Goal: Task Accomplishment & Management: Complete application form

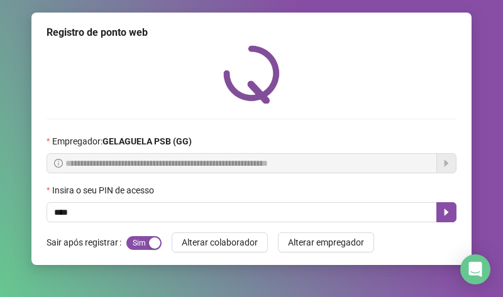
type input "*****"
click at [452, 212] on button "button" at bounding box center [446, 212] width 20 height 20
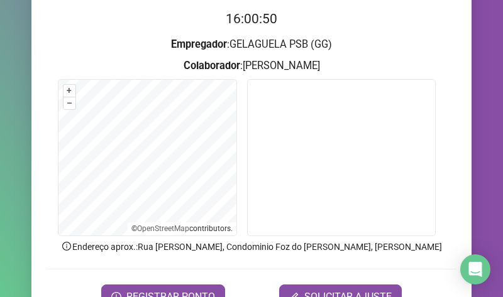
scroll to position [189, 0]
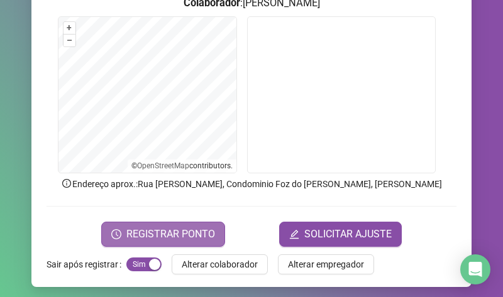
click at [206, 225] on button "REGISTRAR PONTO" at bounding box center [163, 234] width 124 height 25
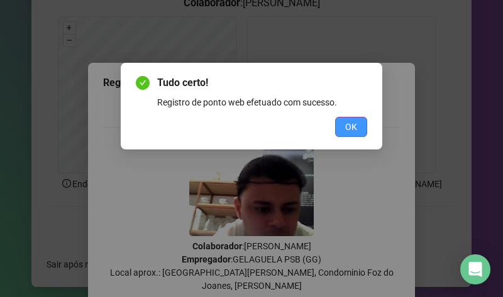
click at [366, 117] on button "OK" at bounding box center [351, 127] width 32 height 20
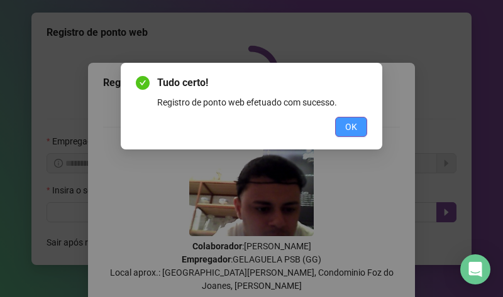
scroll to position [0, 0]
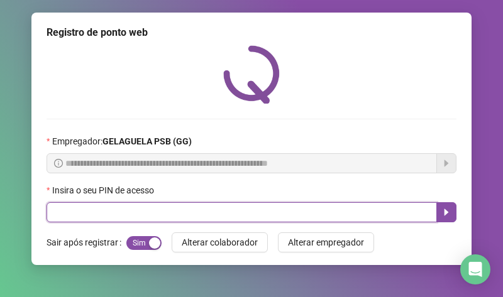
click at [198, 219] on input "text" at bounding box center [241, 212] width 390 height 20
type input "*****"
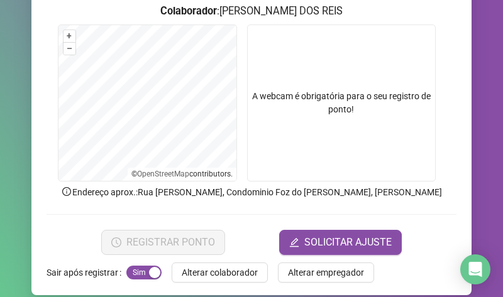
scroll to position [194, 0]
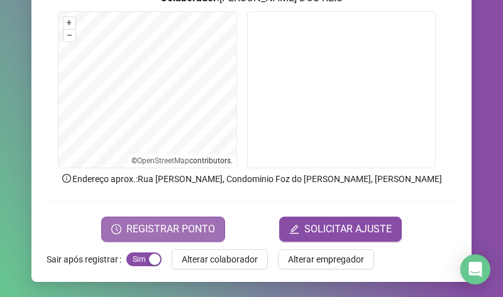
click at [188, 231] on span "REGISTRAR PONTO" at bounding box center [170, 229] width 89 height 15
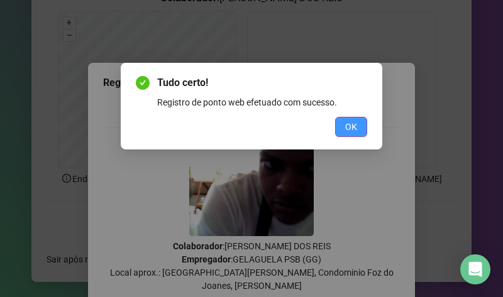
click at [341, 124] on button "OK" at bounding box center [351, 127] width 32 height 20
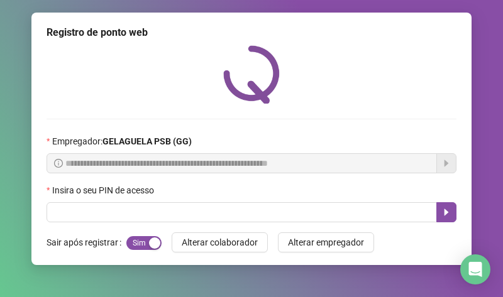
scroll to position [0, 0]
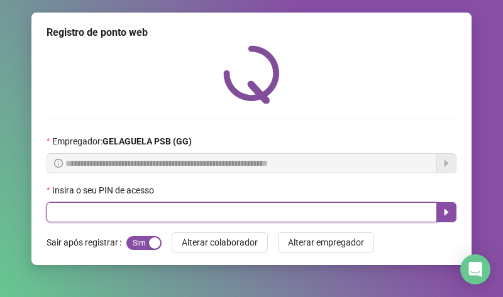
click at [242, 213] on input "text" at bounding box center [241, 212] width 390 height 20
type input "*****"
click at [441, 208] on icon "caret-right" at bounding box center [446, 212] width 10 height 10
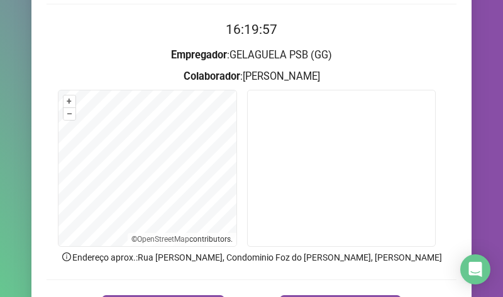
scroll to position [194, 0]
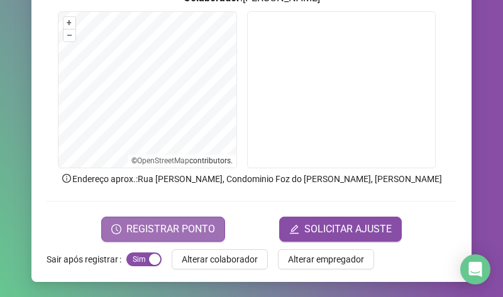
click at [204, 219] on button "REGISTRAR PONTO" at bounding box center [163, 229] width 124 height 25
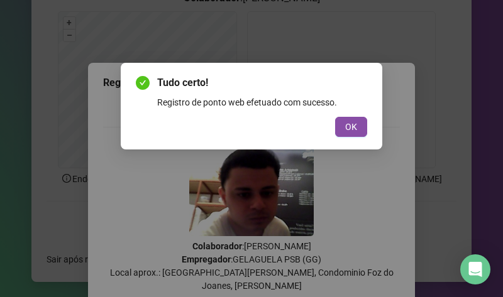
drag, startPoint x: 358, startPoint y: 126, endPoint x: 150, endPoint y: 1, distance: 242.7
click at [339, 112] on div "Tudo certo! Registro de ponto web efetuado com sucesso. OK" at bounding box center [251, 106] width 231 height 62
drag, startPoint x: 338, startPoint y: 134, endPoint x: 153, endPoint y: 0, distance: 228.1
click at [335, 133] on button "OK" at bounding box center [351, 127] width 32 height 20
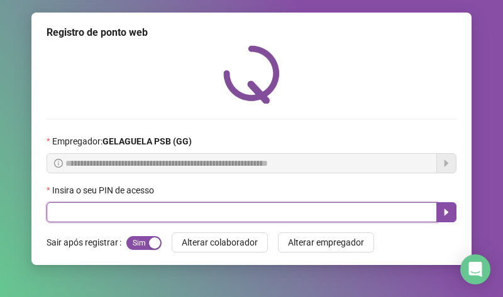
click at [138, 213] on input "text" at bounding box center [241, 212] width 390 height 20
type input "*****"
drag, startPoint x: 451, startPoint y: 209, endPoint x: 410, endPoint y: 217, distance: 41.8
click at [447, 210] on button "button" at bounding box center [446, 212] width 20 height 20
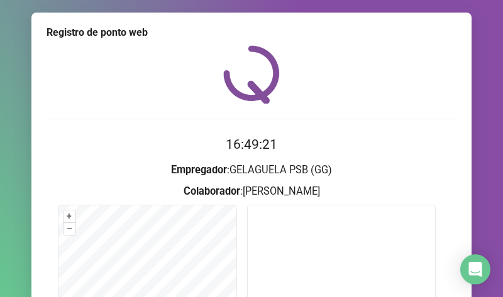
scroll to position [194, 0]
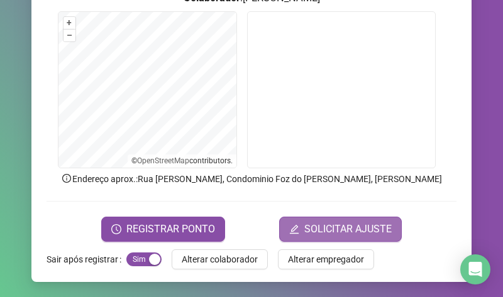
click at [304, 224] on span "SOLICITAR AJUSTE" at bounding box center [347, 229] width 87 height 15
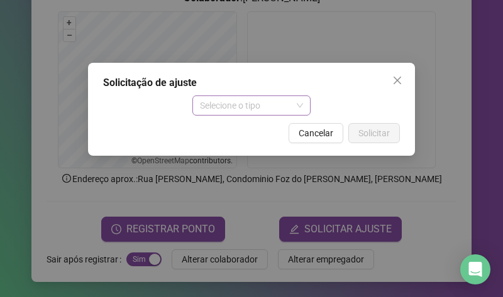
click at [282, 109] on span "Selecione o tipo" at bounding box center [252, 105] width 104 height 19
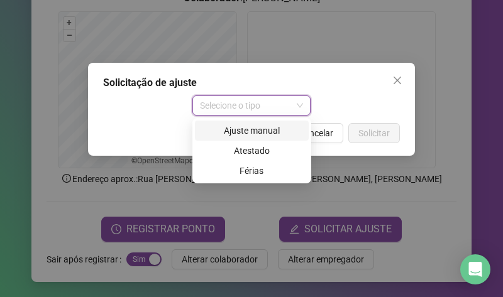
click at [260, 128] on div "Ajuste manual" at bounding box center [251, 131] width 99 height 14
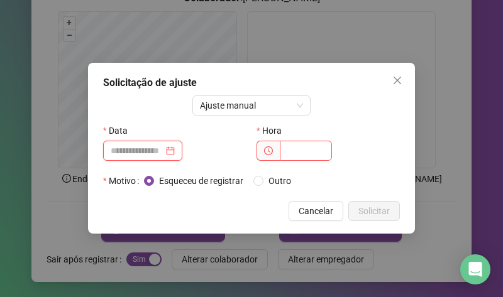
click at [143, 147] on input at bounding box center [137, 151] width 53 height 14
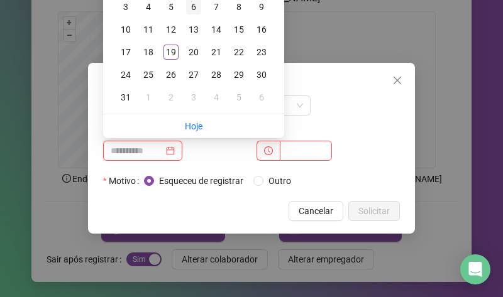
type input "**********"
click at [199, 12] on div "6" at bounding box center [193, 6] width 15 height 15
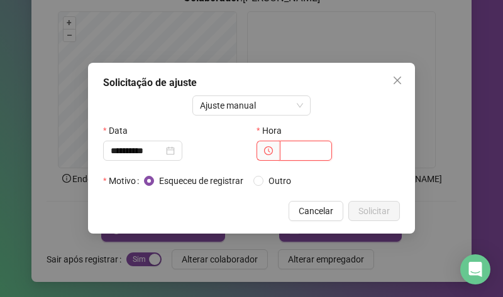
click at [287, 151] on input "text" at bounding box center [306, 151] width 52 height 20
type input "*****"
click at [375, 212] on span "Solicitar" at bounding box center [373, 211] width 31 height 14
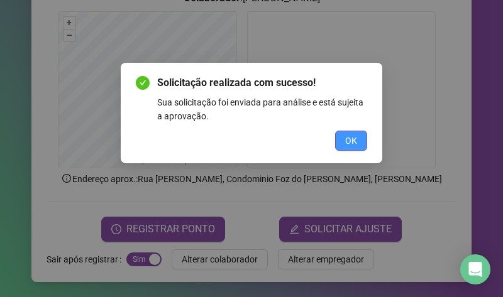
click at [354, 139] on span "OK" at bounding box center [351, 141] width 12 height 14
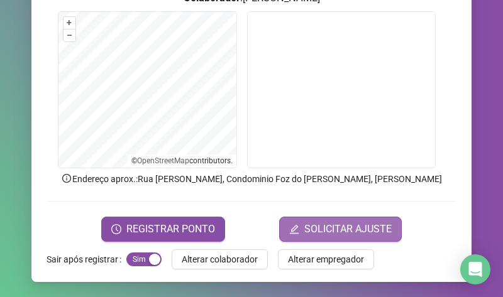
click at [313, 235] on span "SOLICITAR AJUSTE" at bounding box center [347, 229] width 87 height 15
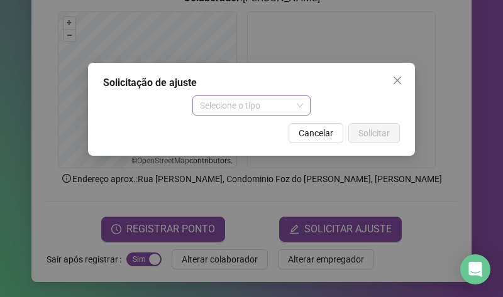
click at [237, 105] on span "Selecione o tipo" at bounding box center [252, 105] width 104 height 19
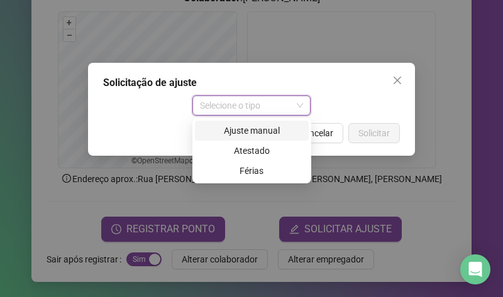
click at [244, 128] on div "Ajuste manual" at bounding box center [251, 131] width 99 height 14
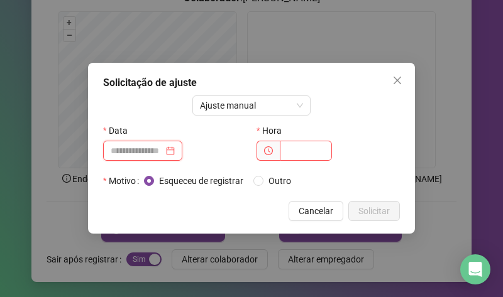
click at [152, 151] on input at bounding box center [137, 151] width 53 height 14
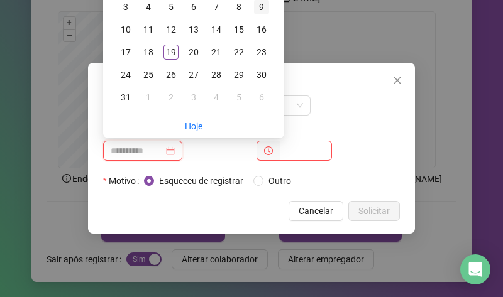
type input "**********"
click at [263, 10] on div "9" at bounding box center [261, 6] width 15 height 15
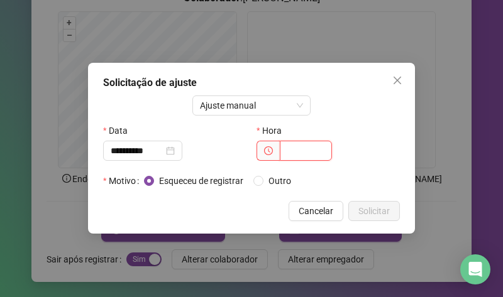
click at [289, 153] on input "text" at bounding box center [306, 151] width 52 height 20
type input "*****"
click at [373, 214] on span "Solicitar" at bounding box center [373, 211] width 31 height 14
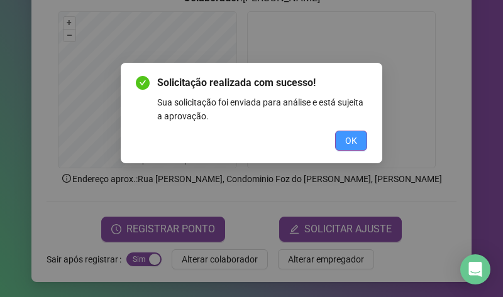
click at [354, 133] on button "OK" at bounding box center [351, 141] width 32 height 20
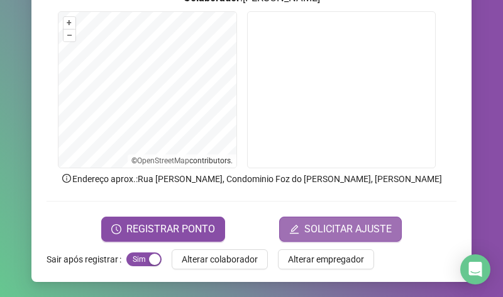
click at [331, 222] on span "SOLICITAR AJUSTE" at bounding box center [347, 229] width 87 height 15
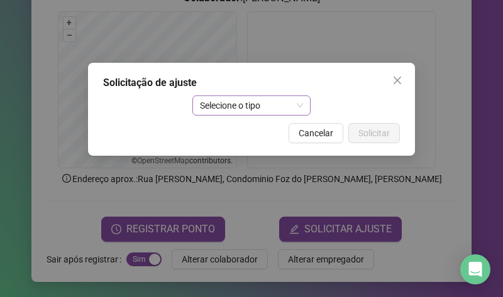
click at [238, 106] on span "Selecione o tipo" at bounding box center [252, 105] width 104 height 19
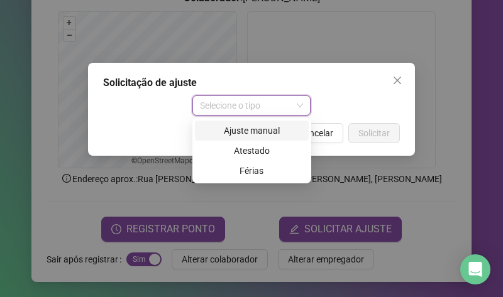
click at [261, 131] on div "Ajuste manual" at bounding box center [251, 131] width 99 height 14
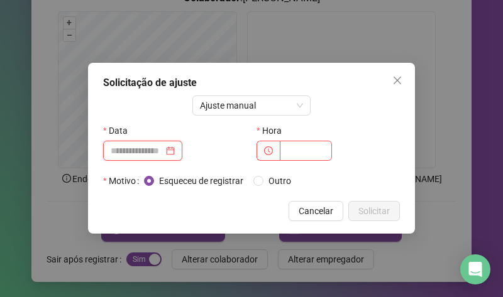
click at [154, 148] on input at bounding box center [137, 151] width 53 height 14
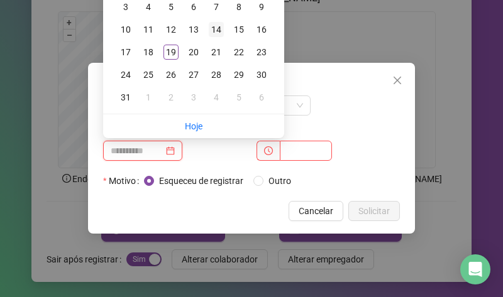
type input "**********"
drag, startPoint x: 218, startPoint y: 30, endPoint x: 202, endPoint y: 68, distance: 41.1
click at [217, 30] on div "14" at bounding box center [216, 29] width 15 height 15
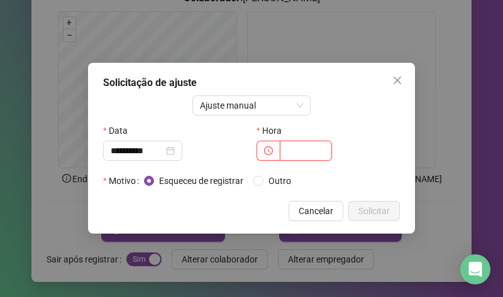
click at [298, 148] on input "text" at bounding box center [306, 151] width 52 height 20
type input "*****"
click at [368, 205] on span "Solicitar" at bounding box center [373, 211] width 31 height 14
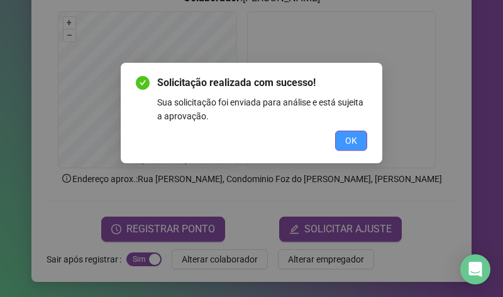
click at [346, 139] on span "OK" at bounding box center [351, 141] width 12 height 14
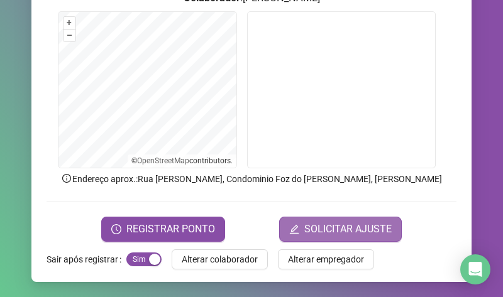
click at [336, 231] on span "SOLICITAR AJUSTE" at bounding box center [347, 229] width 87 height 15
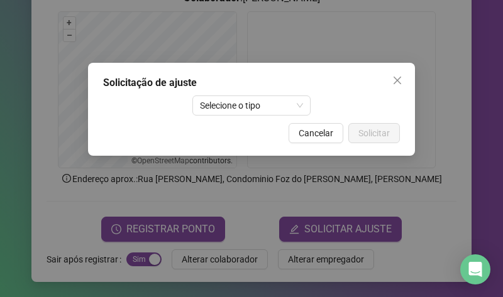
drag, startPoint x: 258, startPoint y: 103, endPoint x: 239, endPoint y: 117, distance: 23.8
click at [258, 102] on span "Selecione o tipo" at bounding box center [252, 105] width 104 height 19
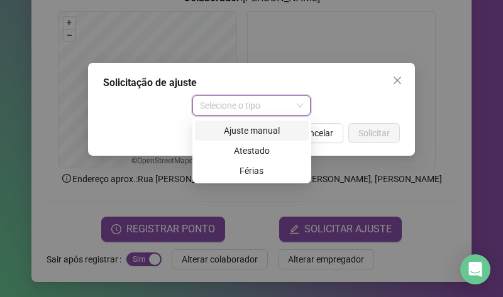
click at [245, 133] on div "Ajuste manual" at bounding box center [251, 131] width 99 height 14
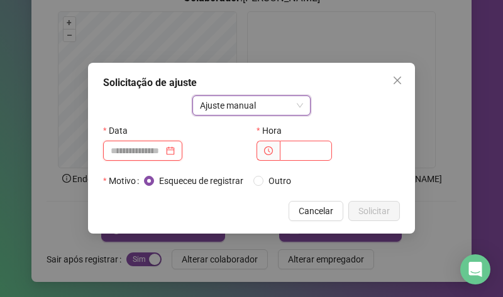
click at [158, 146] on input at bounding box center [137, 151] width 53 height 14
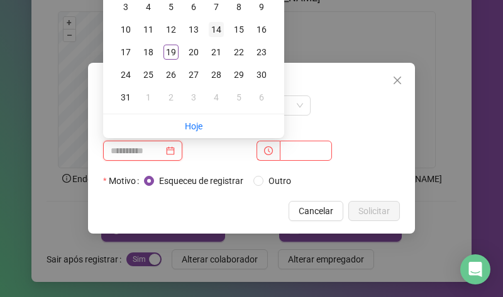
type input "**********"
click at [214, 30] on div "14" at bounding box center [216, 29] width 15 height 15
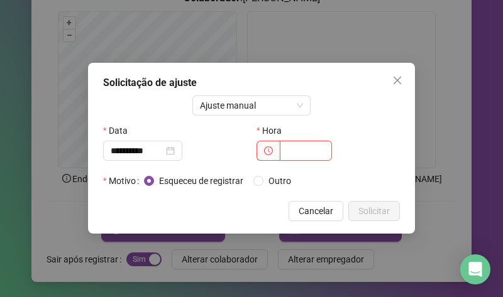
click at [300, 148] on input "text" at bounding box center [306, 151] width 52 height 20
type input "*****"
click at [381, 211] on span "Solicitar" at bounding box center [373, 211] width 31 height 14
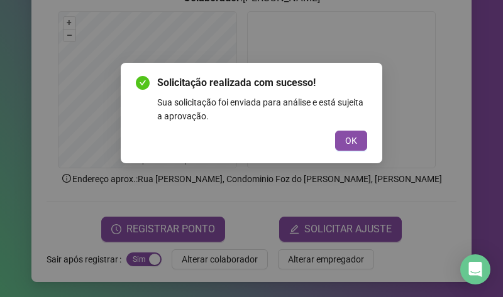
drag, startPoint x: 357, startPoint y: 141, endPoint x: 343, endPoint y: 150, distance: 16.1
click at [356, 142] on button "OK" at bounding box center [351, 141] width 32 height 20
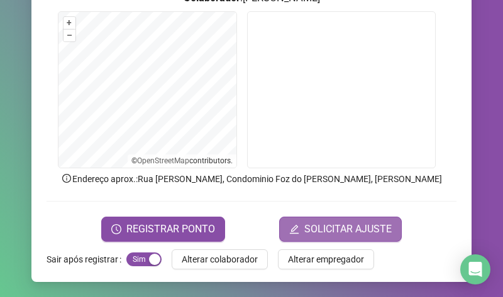
click at [322, 228] on span "SOLICITAR AJUSTE" at bounding box center [347, 229] width 87 height 15
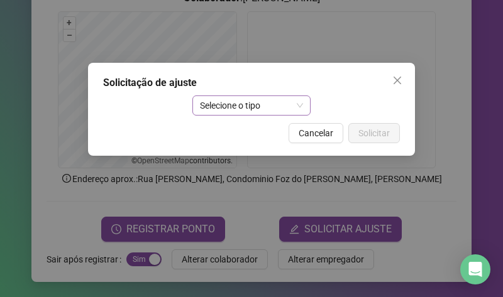
click at [244, 101] on span "Selecione o tipo" at bounding box center [252, 105] width 104 height 19
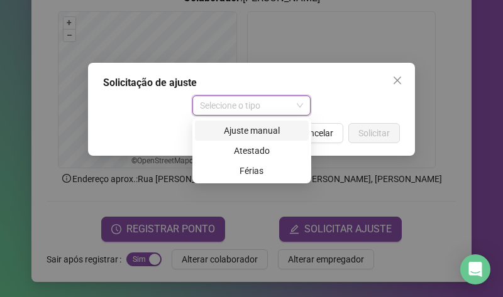
click at [275, 131] on div "Ajuste manual" at bounding box center [251, 131] width 99 height 14
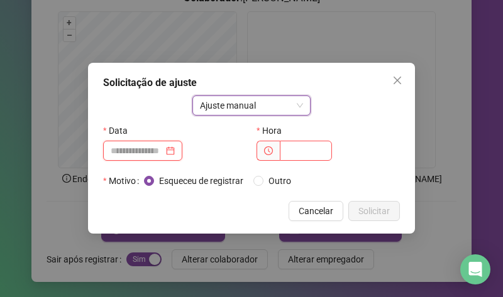
click at [163, 151] on input at bounding box center [137, 151] width 53 height 14
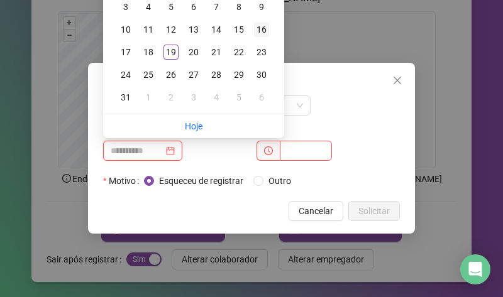
type input "**********"
drag, startPoint x: 267, startPoint y: 31, endPoint x: 259, endPoint y: 44, distance: 15.0
click at [266, 31] on div "16" at bounding box center [261, 29] width 15 height 15
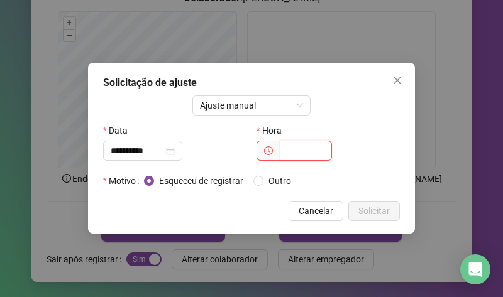
click at [303, 154] on input "text" at bounding box center [306, 151] width 52 height 20
type input "*****"
click at [380, 213] on span "Solicitar" at bounding box center [373, 211] width 31 height 14
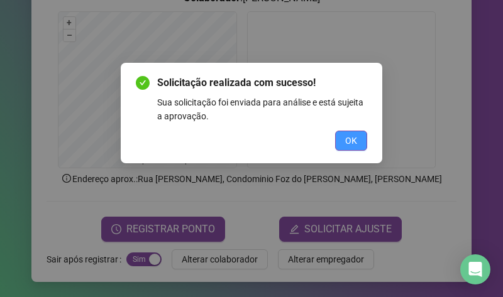
click at [345, 136] on span "OK" at bounding box center [351, 141] width 12 height 14
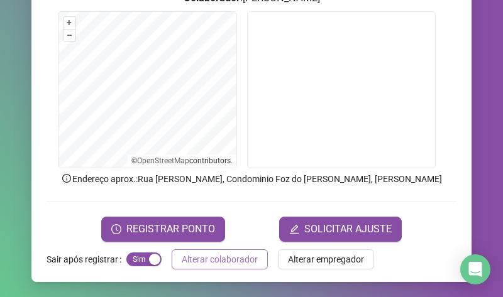
click at [215, 253] on span "Alterar colaborador" at bounding box center [220, 260] width 76 height 14
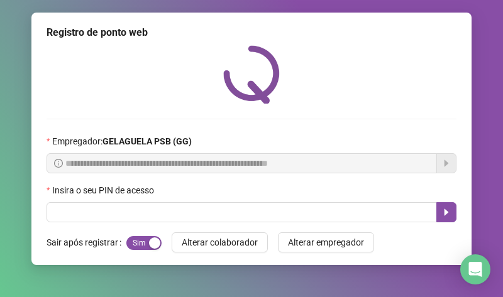
scroll to position [0, 0]
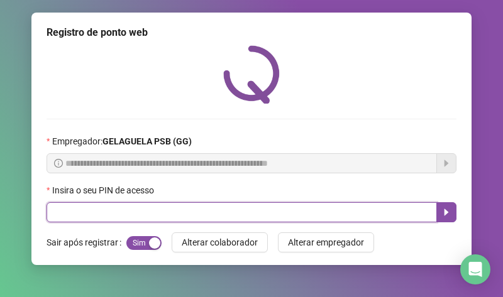
click at [202, 209] on input "text" at bounding box center [241, 212] width 390 height 20
type input "*****"
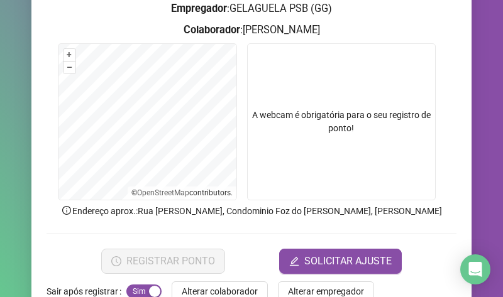
scroll to position [189, 0]
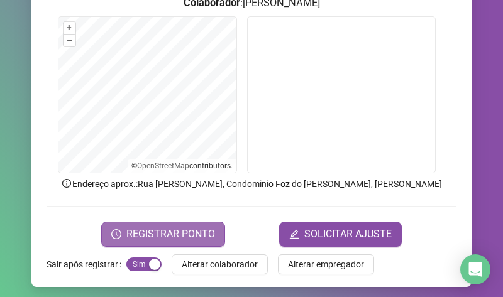
click at [189, 234] on span "REGISTRAR PONTO" at bounding box center [170, 234] width 89 height 15
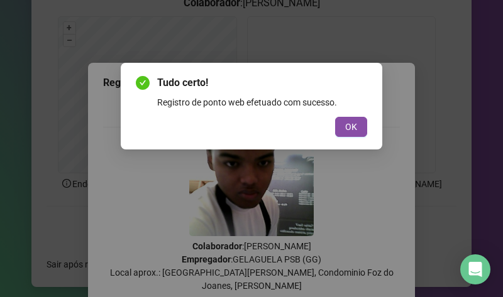
drag, startPoint x: 344, startPoint y: 124, endPoint x: 346, endPoint y: 92, distance: 32.7
click at [345, 117] on button "OK" at bounding box center [351, 127] width 32 height 20
